Goal: Task Accomplishment & Management: Manage account settings

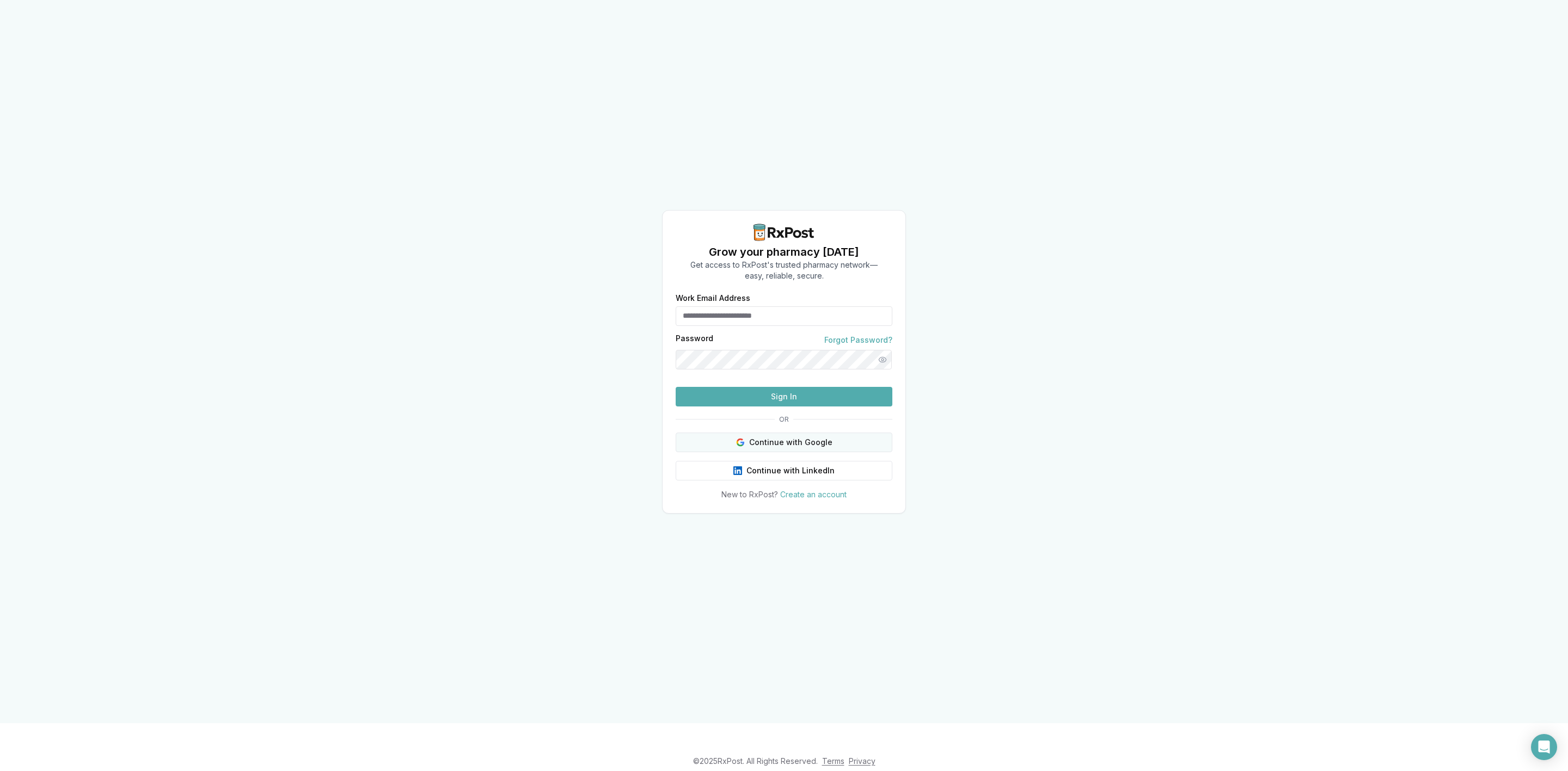
type input "**********"
click at [797, 452] on button "Continue with Google" at bounding box center [784, 442] width 217 height 19
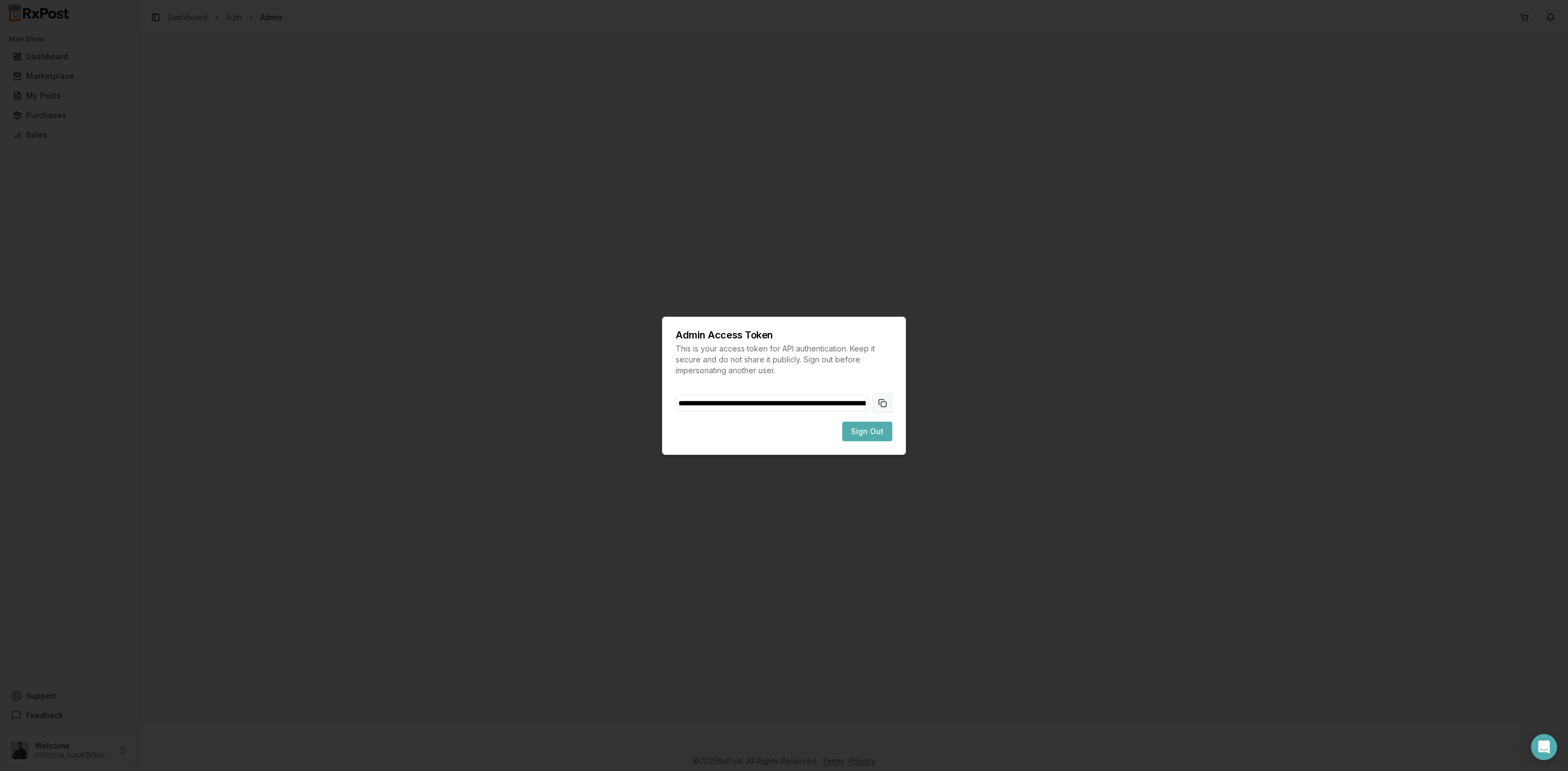
click at [887, 399] on button "Copy token to clipboard" at bounding box center [882, 403] width 19 height 19
click at [884, 439] on button "Sign Out" at bounding box center [867, 431] width 50 height 19
